Goal: Transaction & Acquisition: Purchase product/service

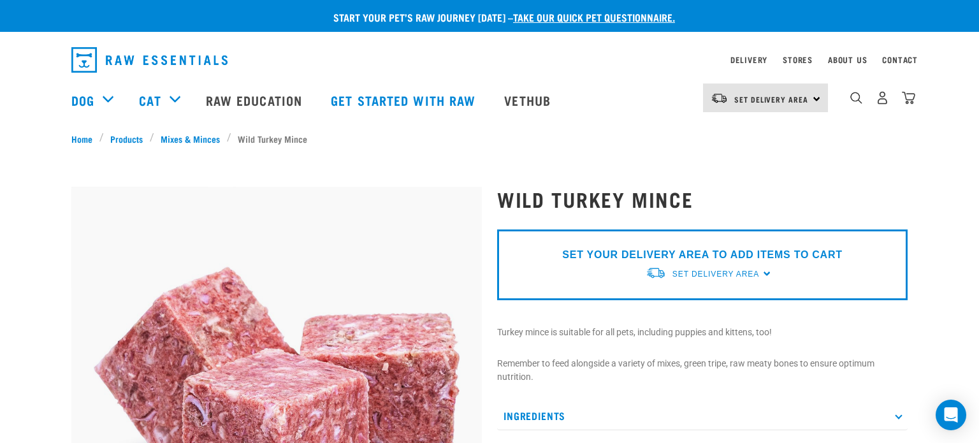
click at [814, 99] on div "Set Delivery Area North Island South Island" at bounding box center [765, 98] width 125 height 29
click at [785, 134] on link "[GEOGRAPHIC_DATA]" at bounding box center [764, 134] width 122 height 28
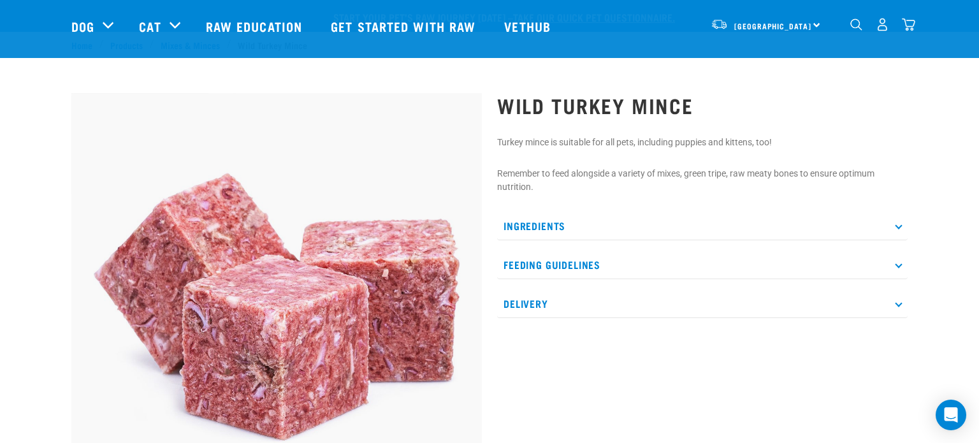
scroll to position [67, 0]
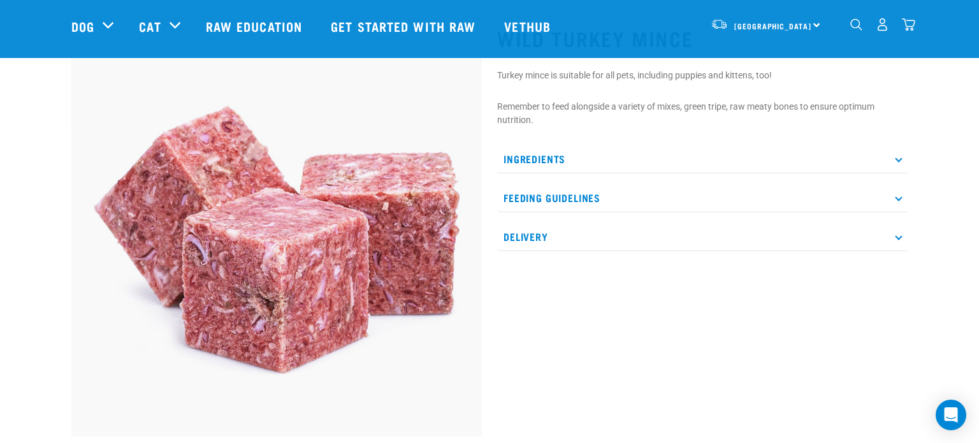
click at [896, 159] on icon at bounding box center [898, 158] width 7 height 7
click at [903, 238] on p "Feeding Guidelines" at bounding box center [702, 236] width 411 height 29
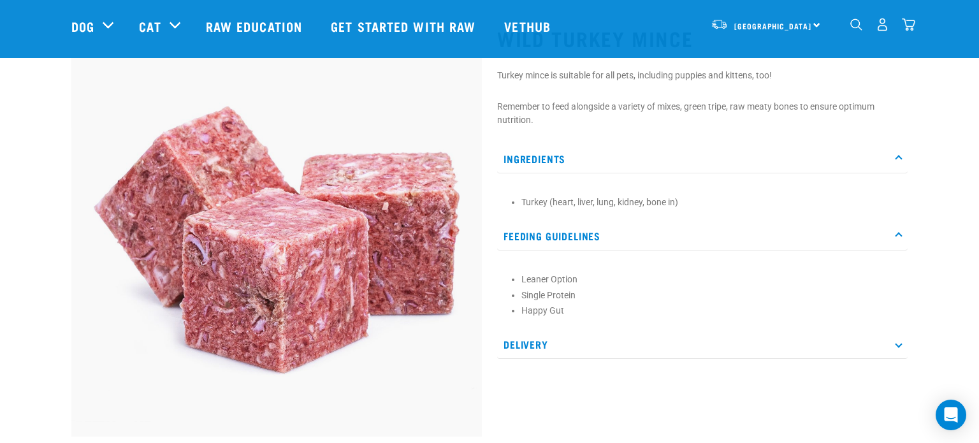
click at [896, 342] on icon at bounding box center [898, 343] width 7 height 7
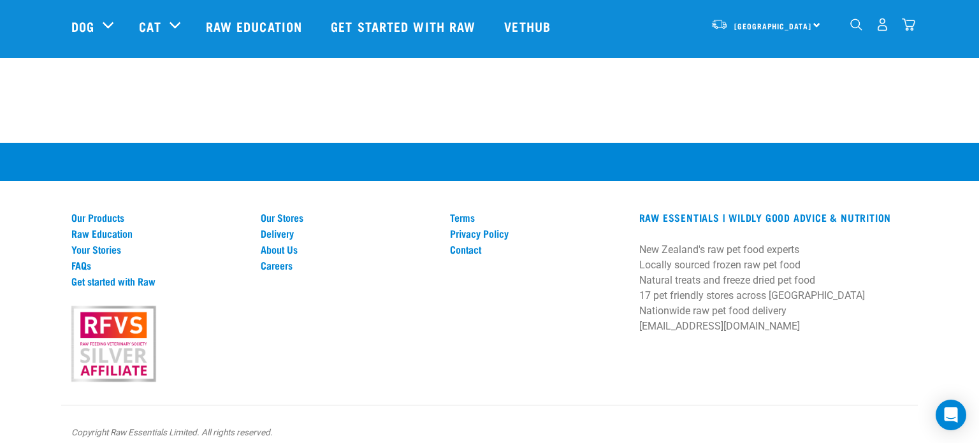
scroll to position [1216, 0]
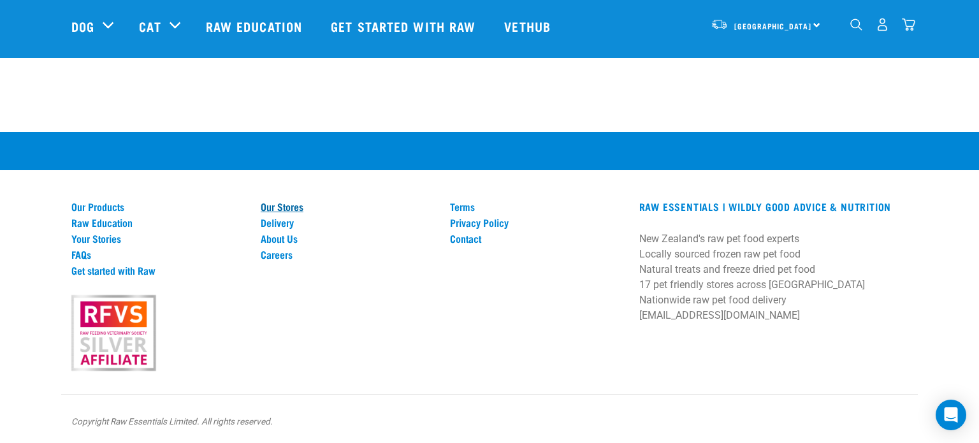
click at [284, 201] on link "Our Stores" at bounding box center [348, 206] width 174 height 11
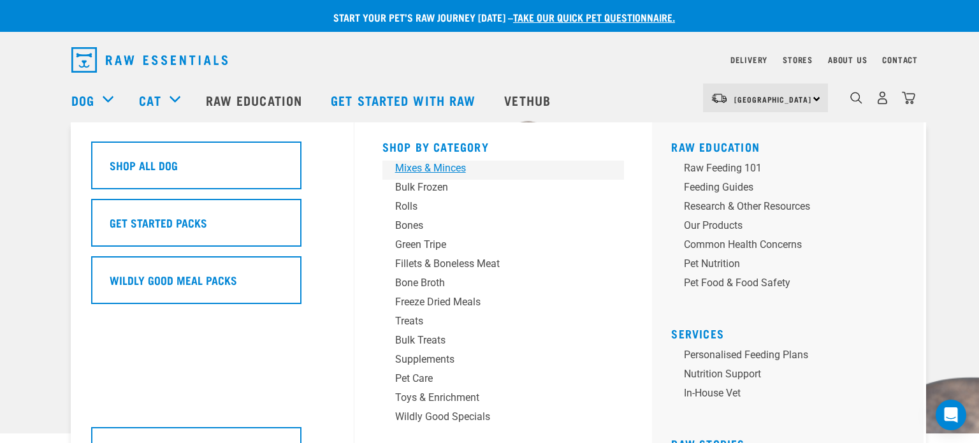
click at [396, 171] on div "Mixes & Minces" at bounding box center [494, 168] width 199 height 15
click at [454, 166] on div "Mixes & Minces" at bounding box center [494, 168] width 199 height 15
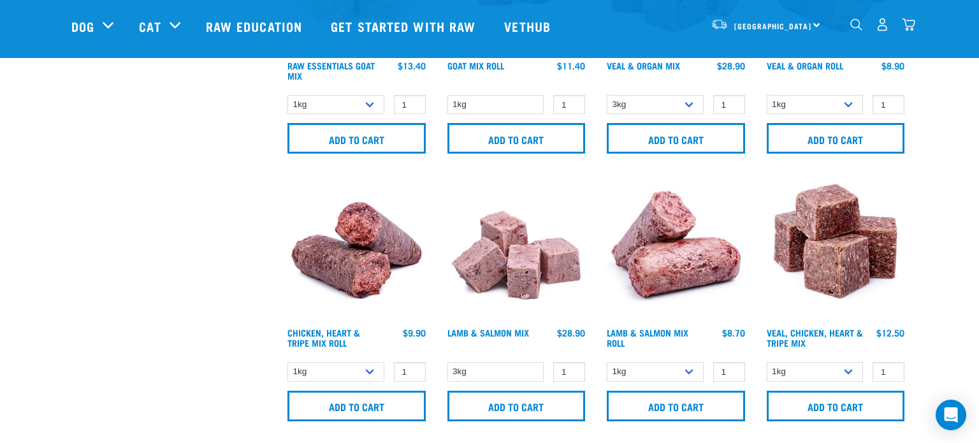
scroll to position [746, 0]
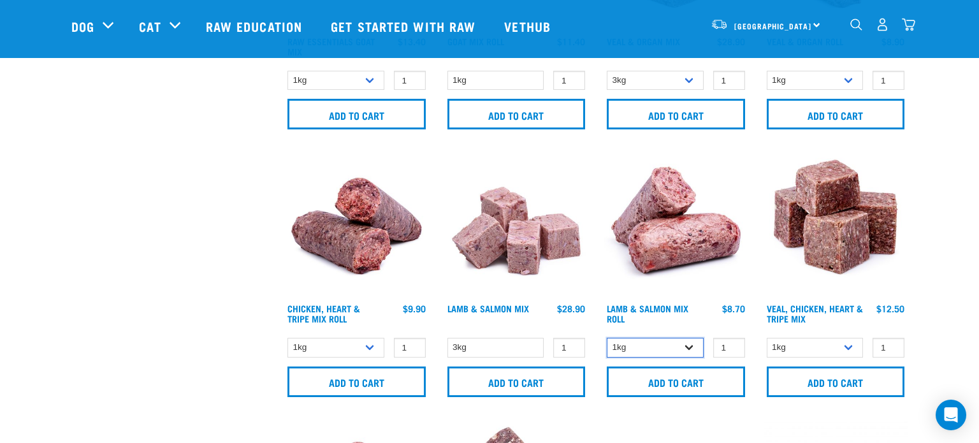
click at [691, 349] on select "1kg Bulk (10kg)" at bounding box center [655, 348] width 97 height 20
select select "913"
click at [607, 338] on select "1kg Bulk (10kg)" at bounding box center [655, 348] width 97 height 20
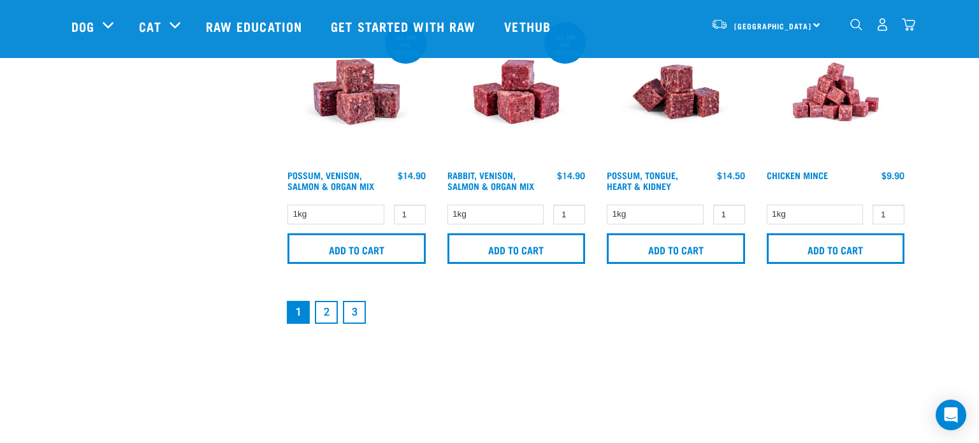
scroll to position [1944, 0]
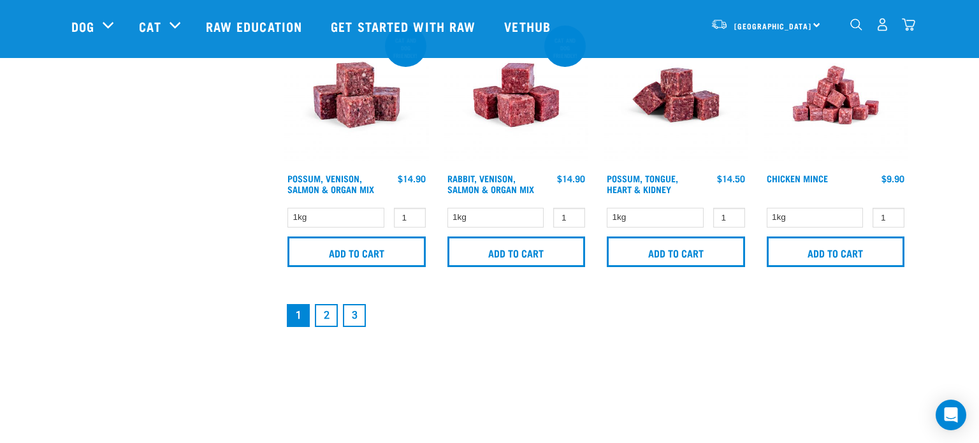
click at [327, 317] on link "2" at bounding box center [326, 315] width 23 height 23
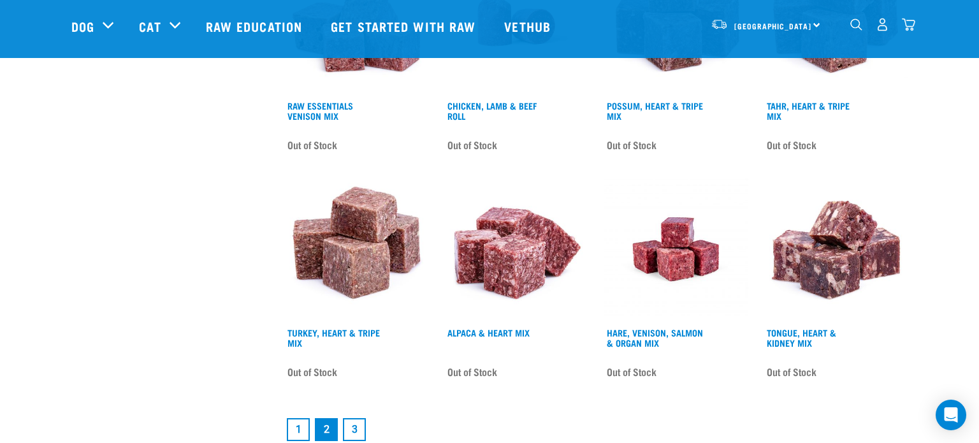
scroll to position [1749, 0]
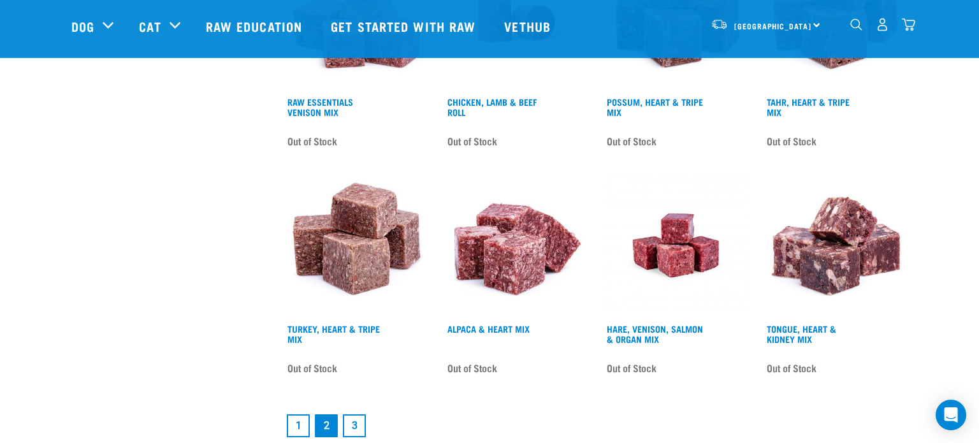
click at [357, 421] on link "3" at bounding box center [354, 425] width 23 height 23
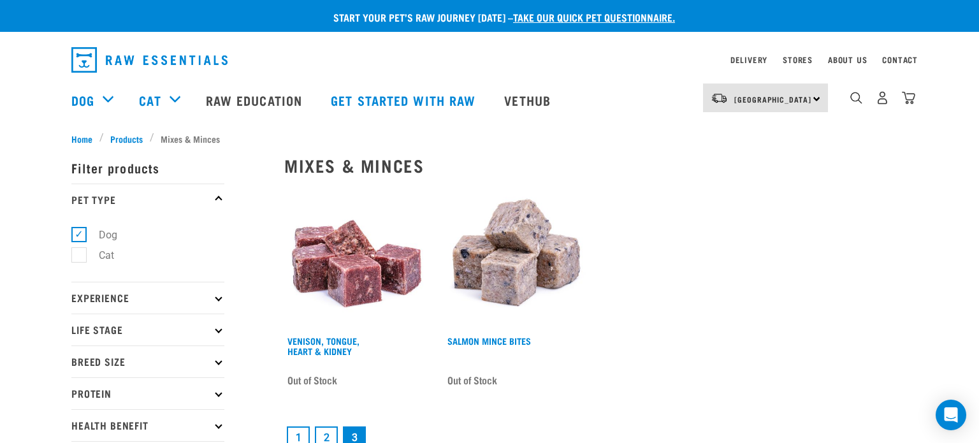
click at [296, 434] on link "1" at bounding box center [298, 437] width 23 height 23
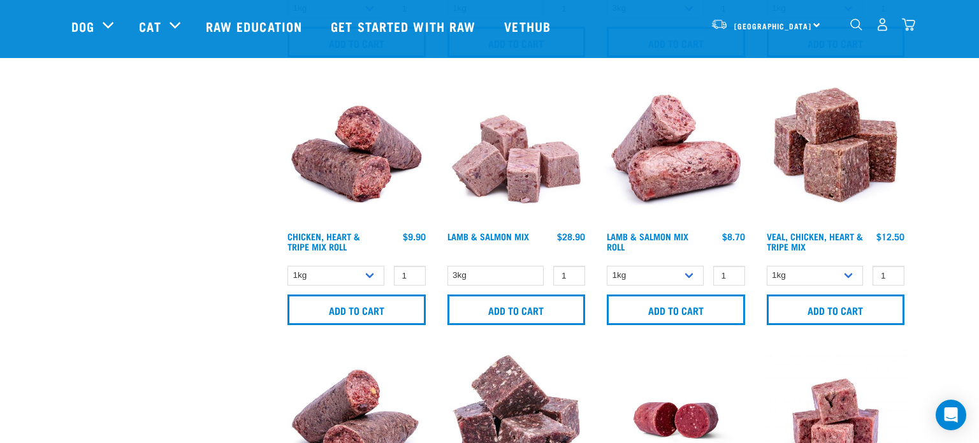
scroll to position [821, 0]
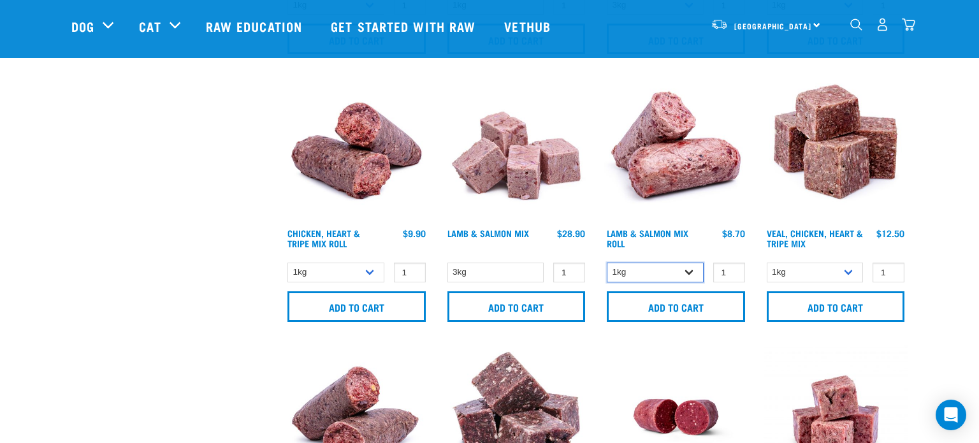
click at [691, 272] on select "1kg Bulk (10kg)" at bounding box center [655, 273] width 97 height 20
select select "913"
click at [607, 263] on select "1kg Bulk (10kg)" at bounding box center [655, 273] width 97 height 20
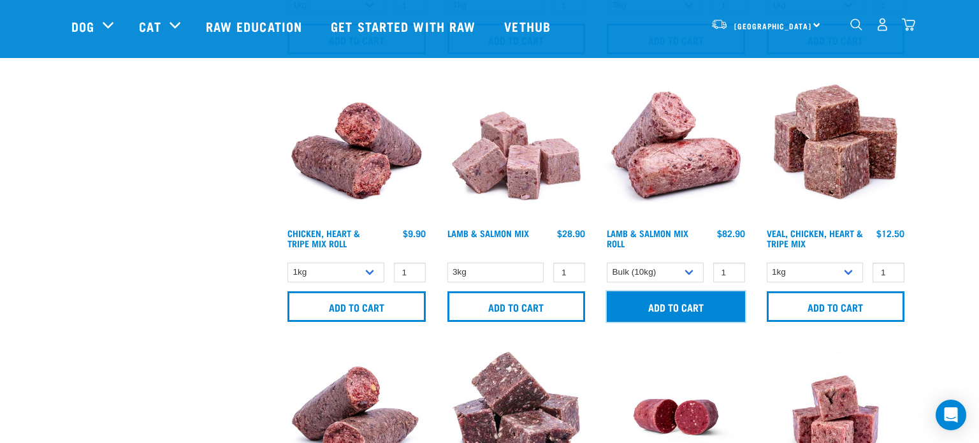
click at [678, 303] on input "Add to cart" at bounding box center [676, 306] width 138 height 31
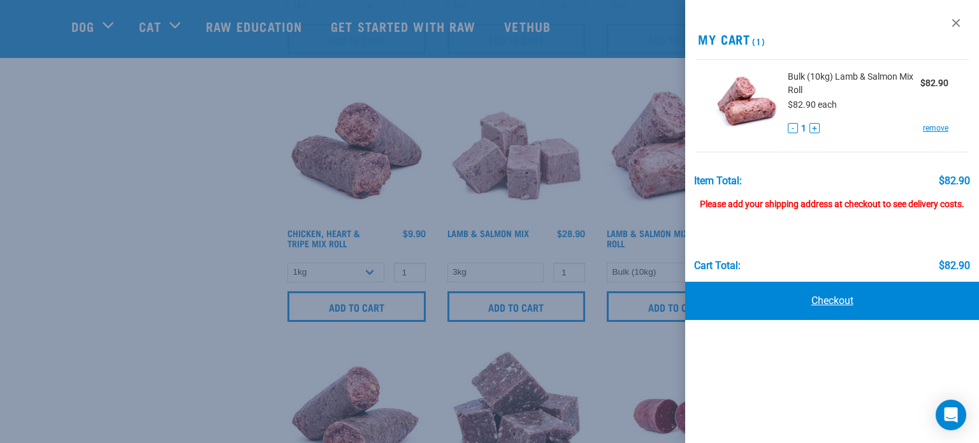
click at [822, 304] on link "Checkout" at bounding box center [832, 301] width 294 height 38
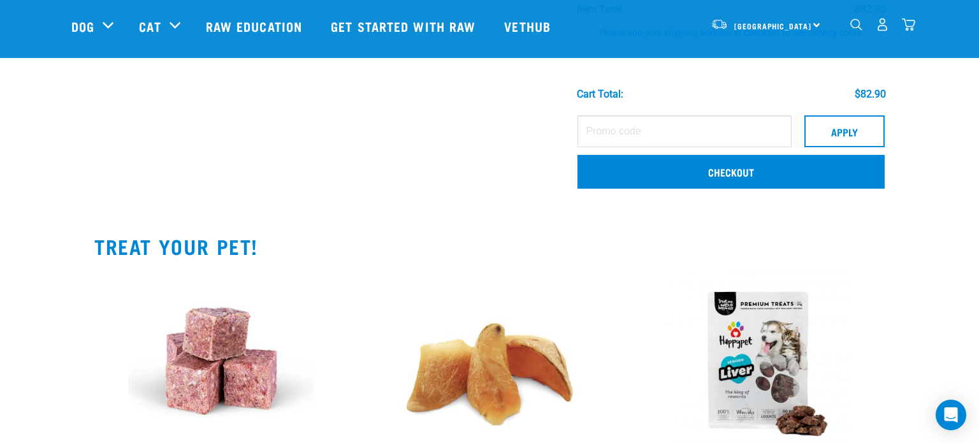
scroll to position [203, 0]
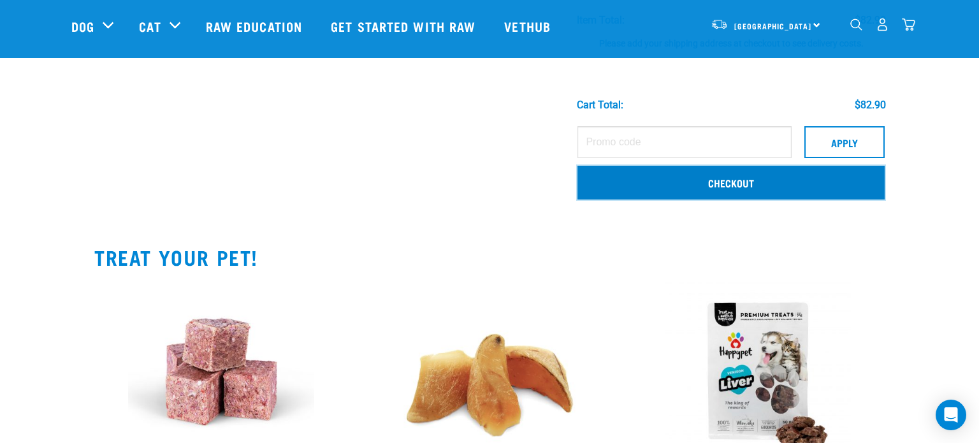
click at [766, 185] on link "Checkout" at bounding box center [731, 182] width 307 height 33
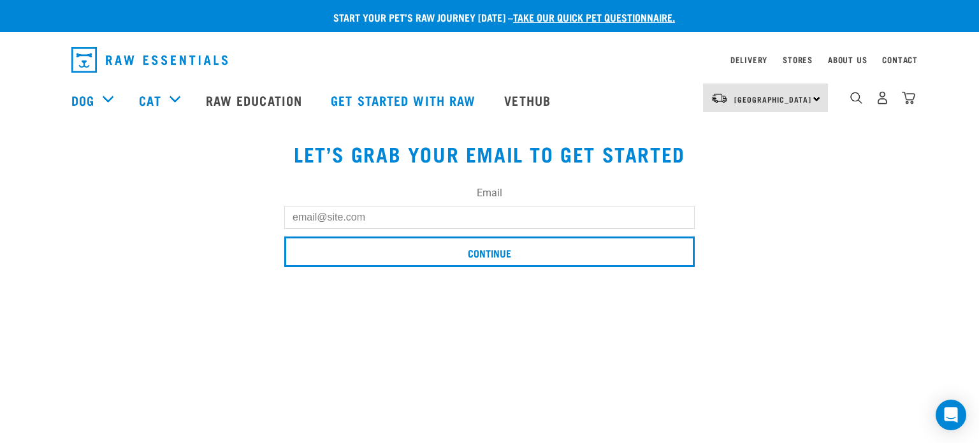
click at [500, 215] on input "Email" at bounding box center [489, 217] width 411 height 23
click at [461, 215] on input "Email" at bounding box center [489, 217] width 411 height 23
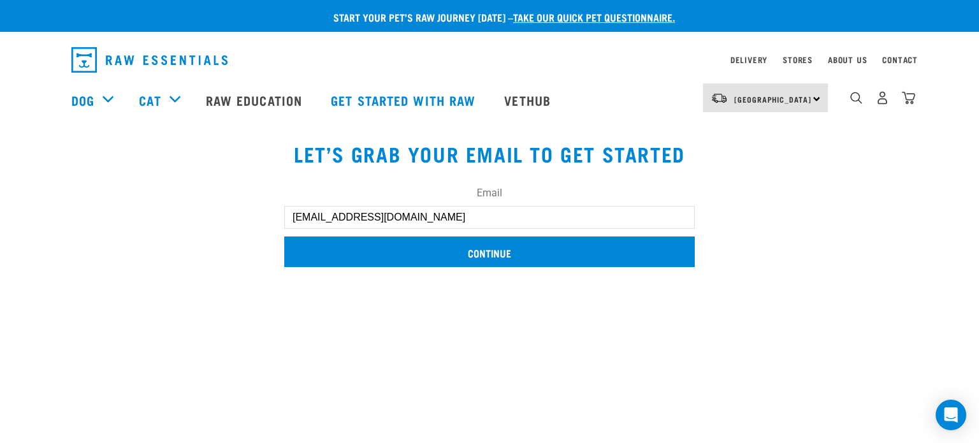
type input "[EMAIL_ADDRESS][DOMAIN_NAME]"
click at [458, 254] on input "Continue" at bounding box center [489, 251] width 411 height 31
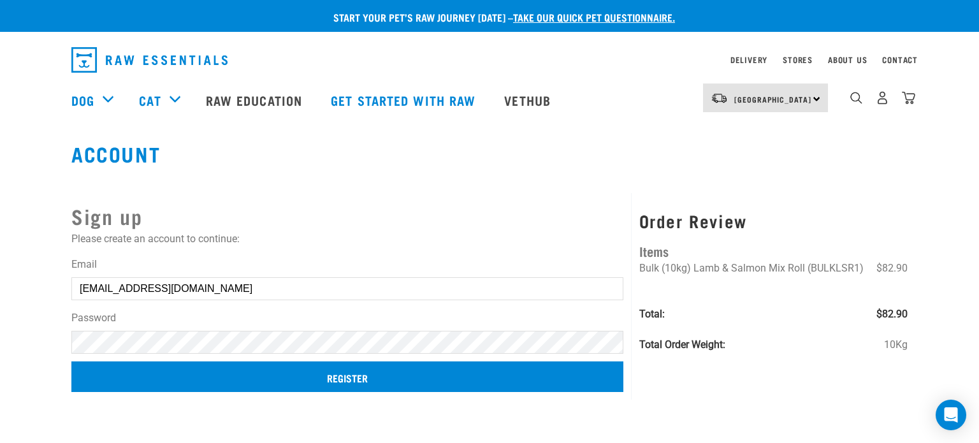
click at [345, 387] on input "Register" at bounding box center [347, 376] width 552 height 31
click at [356, 376] on input "Register" at bounding box center [347, 376] width 552 height 31
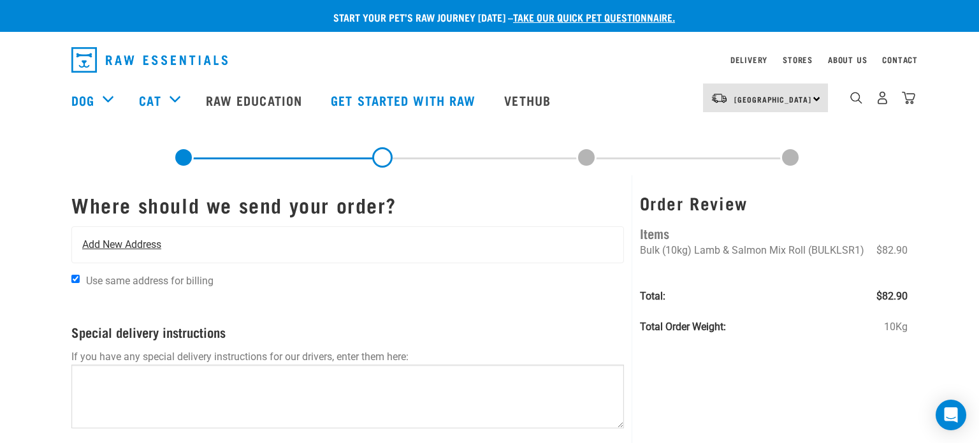
click at [279, 242] on div "Add New Address" at bounding box center [347, 245] width 551 height 36
click at [152, 245] on span "Add New Address" at bounding box center [121, 244] width 79 height 15
click at [114, 241] on span "Add New Address" at bounding box center [121, 244] width 79 height 15
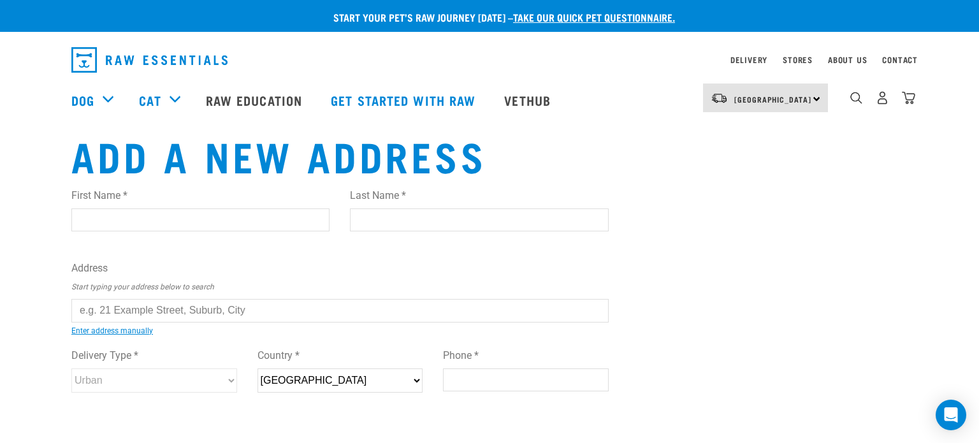
click at [132, 214] on input "First Name *" at bounding box center [200, 219] width 258 height 23
type input "Tina"
type input "Godinet"
type input "[STREET_ADDRESS]"
type input "Wellington"
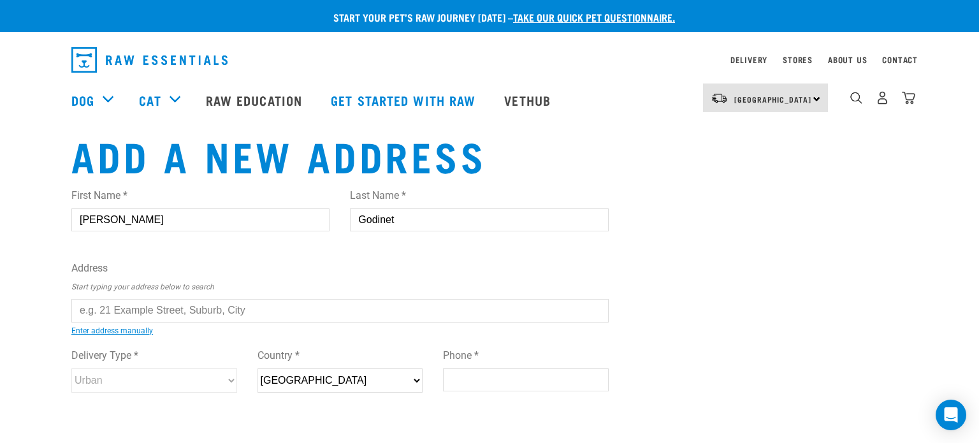
type input "6021"
type input "0220521279"
click at [157, 307] on input "text" at bounding box center [339, 310] width 537 height 23
type input "7"
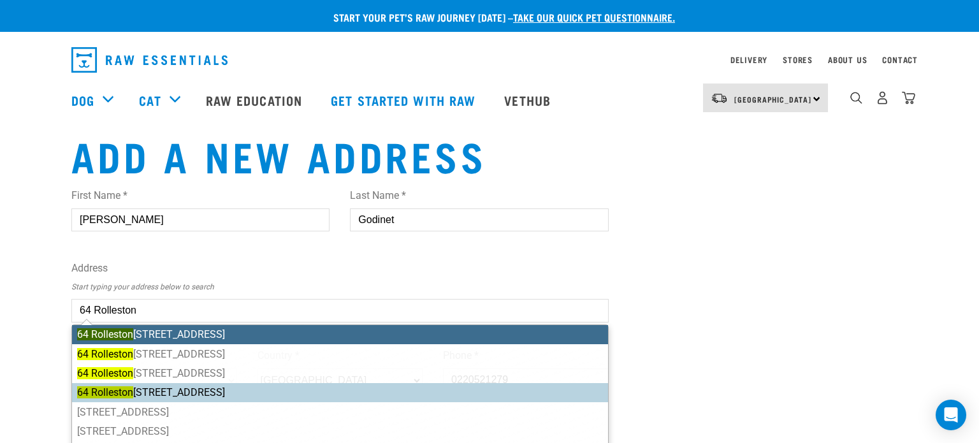
click at [163, 388] on li "64 Rolleston Street, Mount Cook, Wellington 6021" at bounding box center [340, 392] width 536 height 19
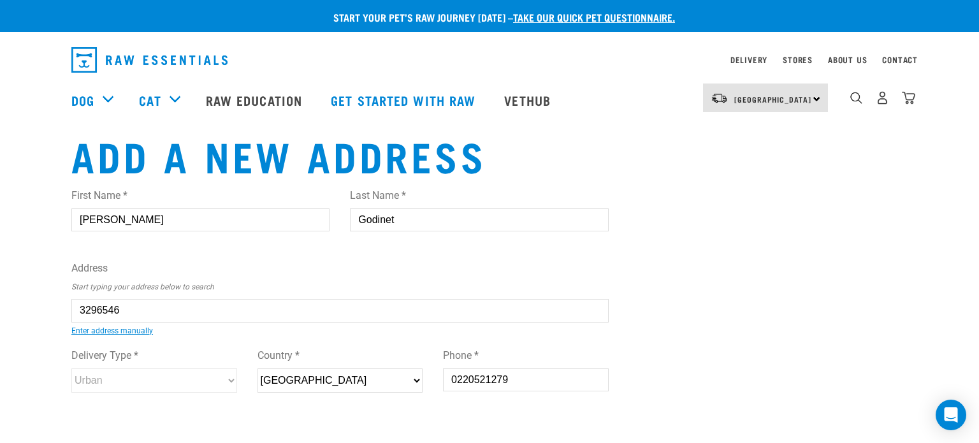
type input "64 Rolleston Street, Mount Cook, Wellington 6021"
type input "Mount Cook"
select select "WGN"
select select "Urban"
type input "64 Rolleston Street, Mount Cook, Wellington 6021"
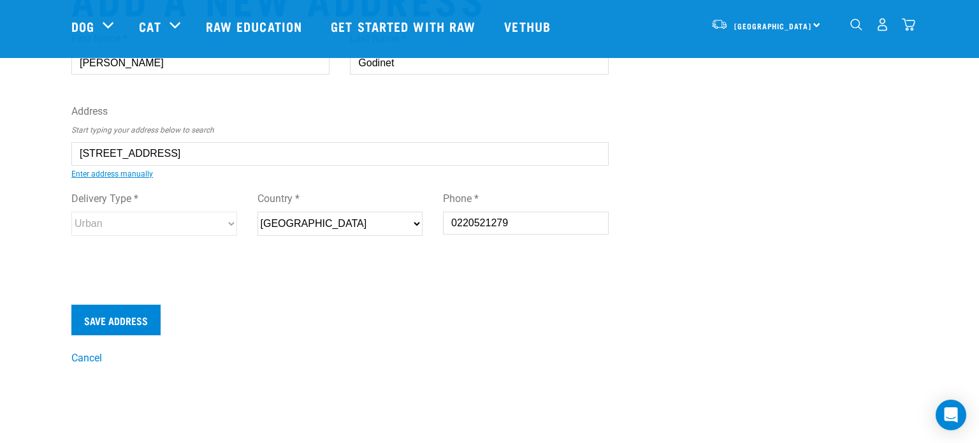
scroll to position [64, 0]
click at [142, 322] on input "Save Address" at bounding box center [115, 319] width 89 height 31
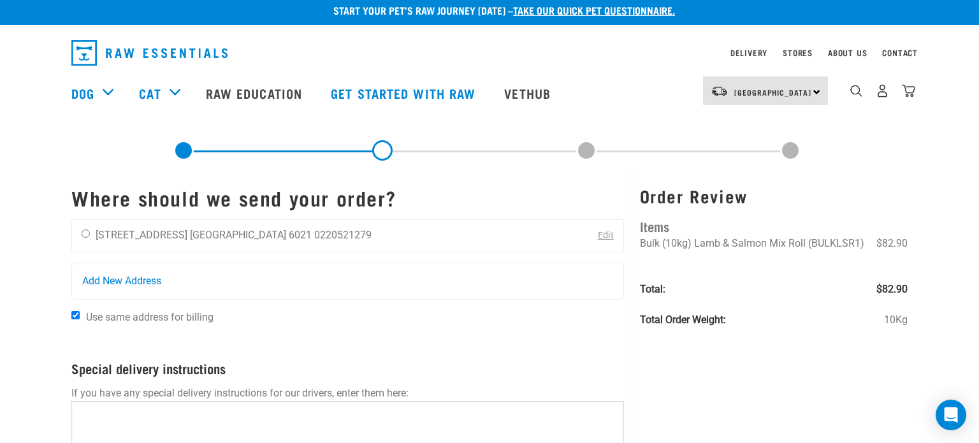
scroll to position [5, 0]
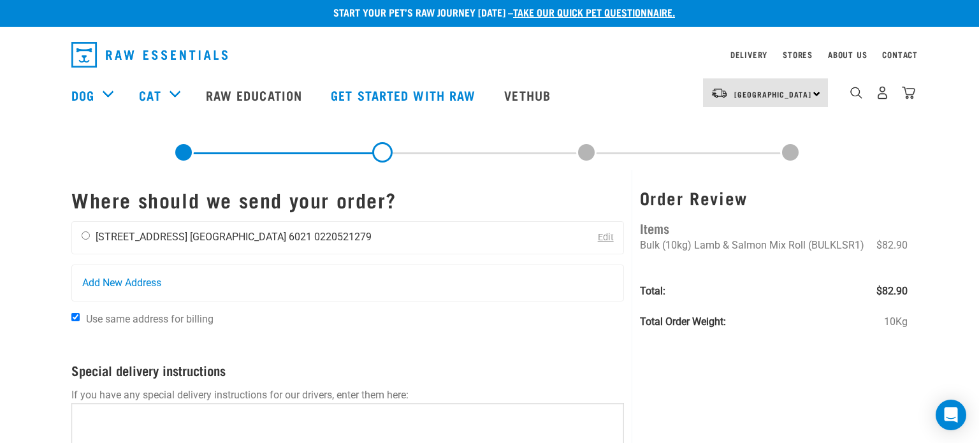
click at [85, 236] on input "radio" at bounding box center [86, 235] width 8 height 8
radio input "true"
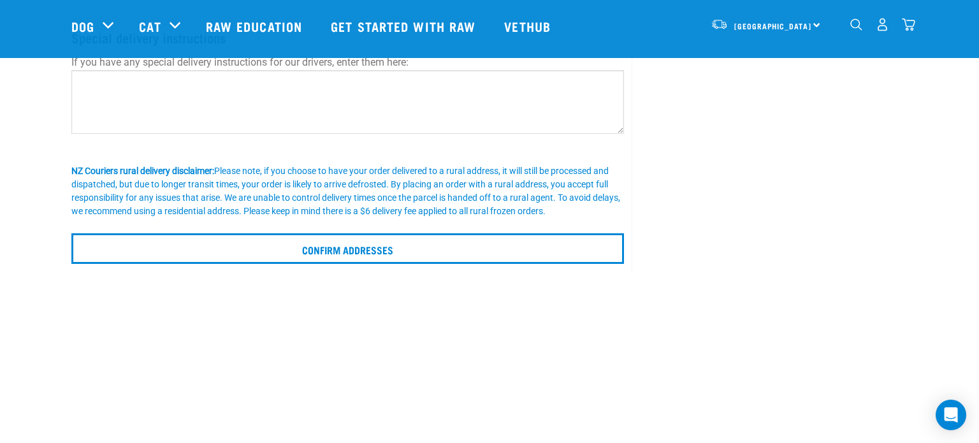
scroll to position [252, 0]
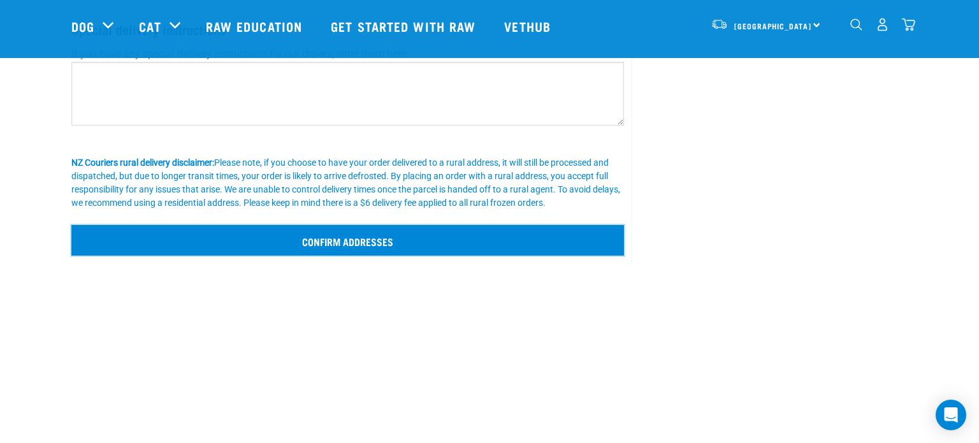
click at [595, 248] on input "Confirm addresses" at bounding box center [347, 240] width 553 height 31
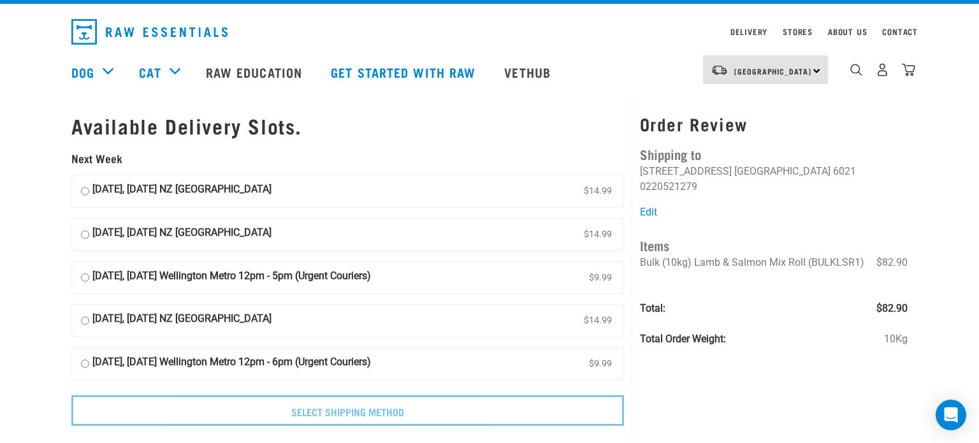
scroll to position [26, 0]
